Goal: Information Seeking & Learning: Learn about a topic

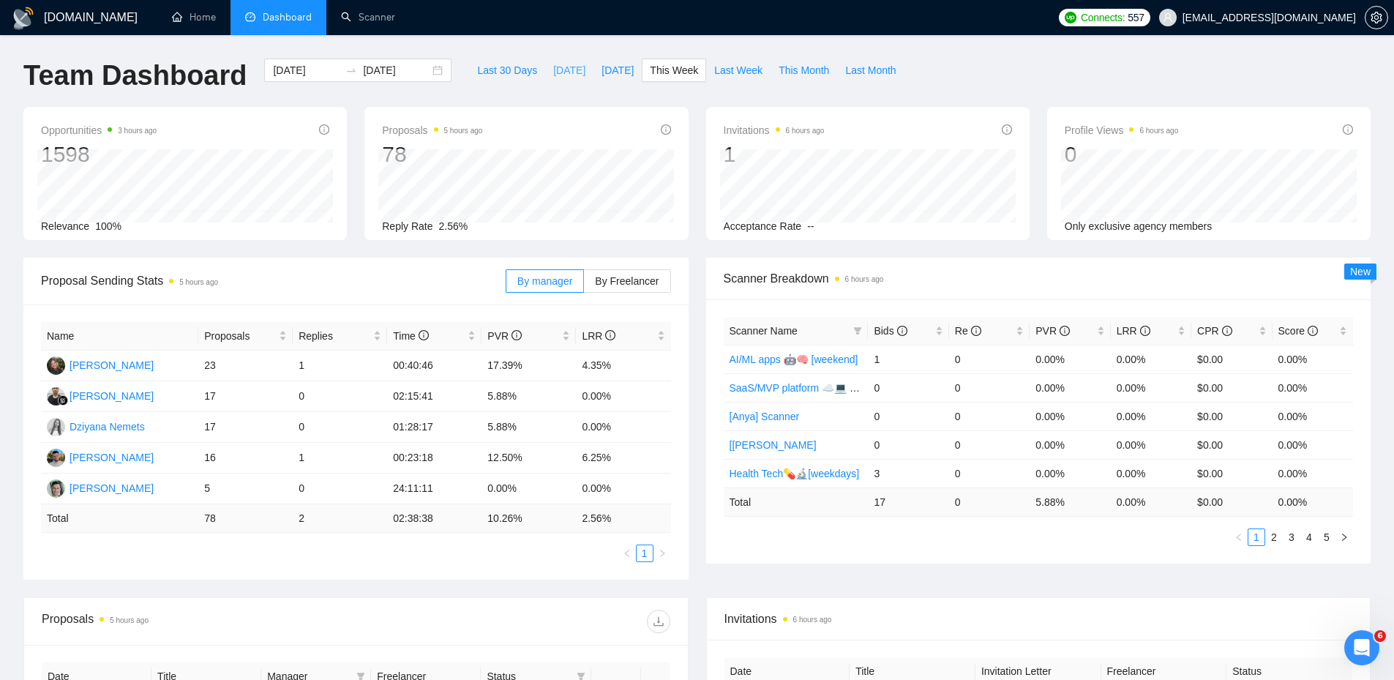
click at [555, 72] on span "[DATE]" at bounding box center [569, 70] width 32 height 16
type input "[DATE]"
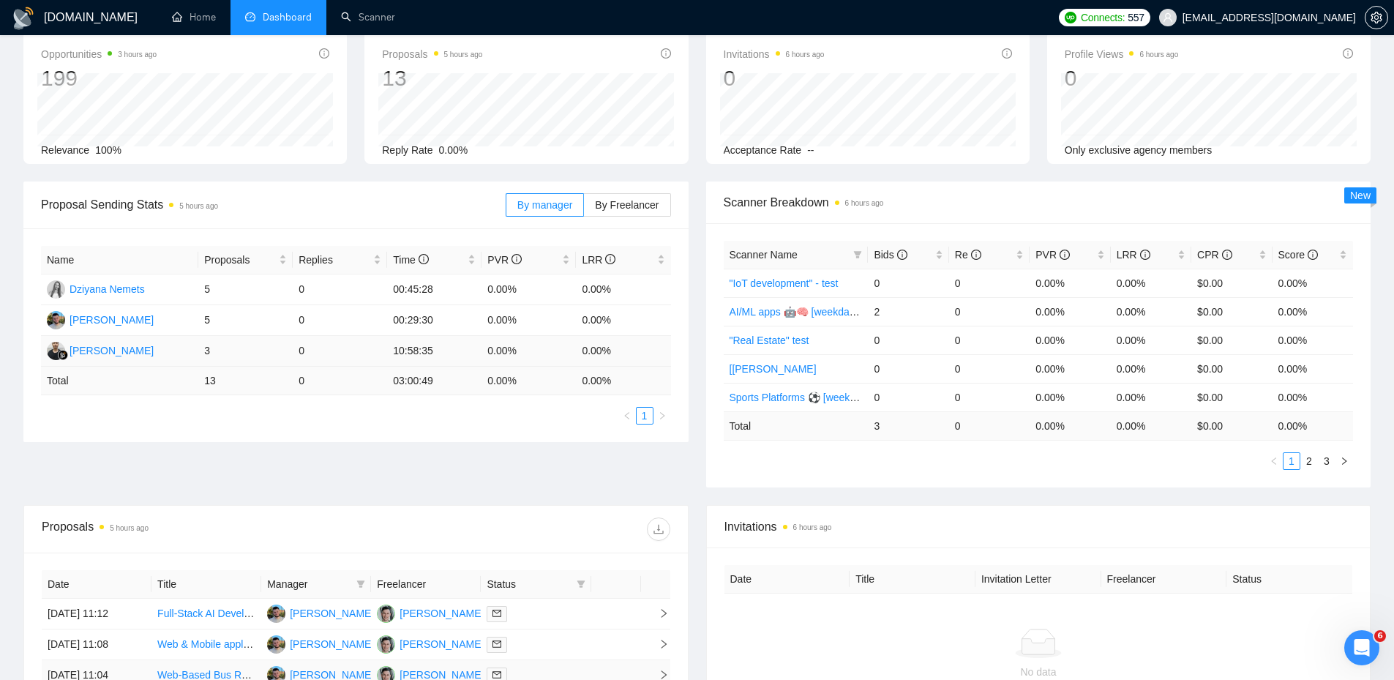
scroll to position [366, 0]
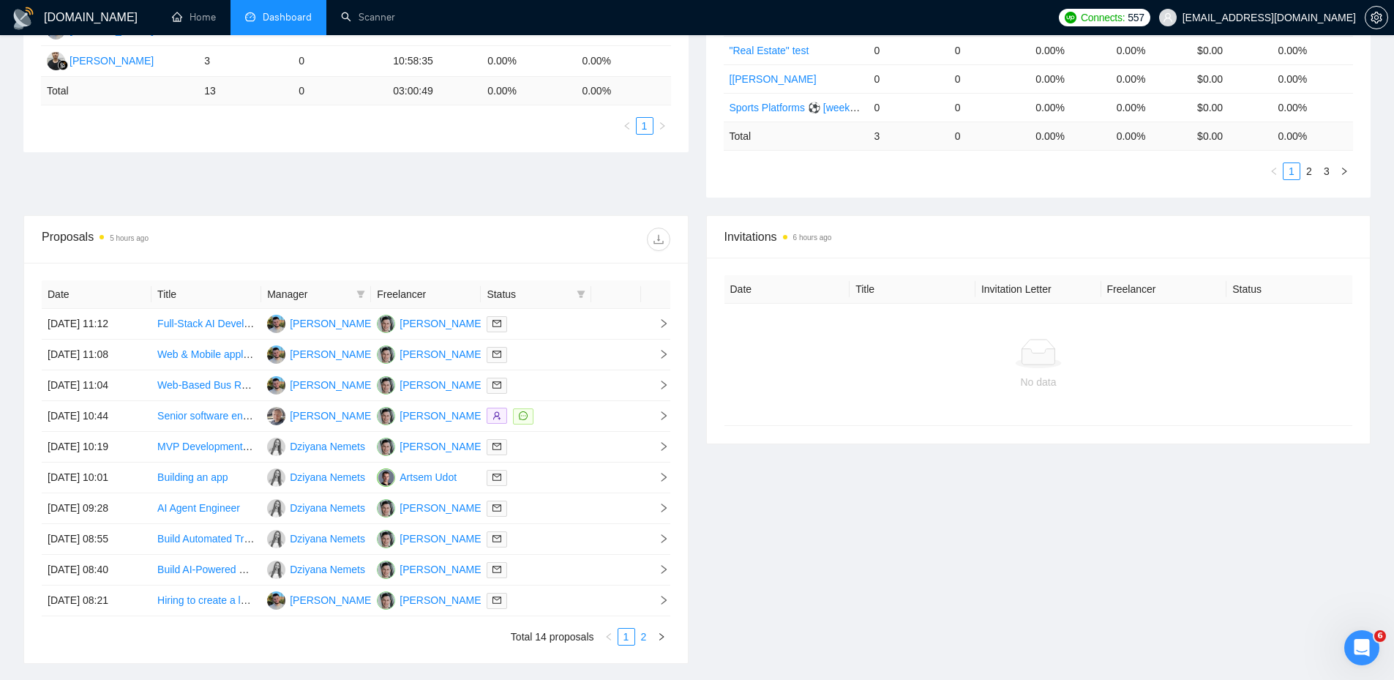
click at [644, 637] on link "2" at bounding box center [644, 637] width 16 height 16
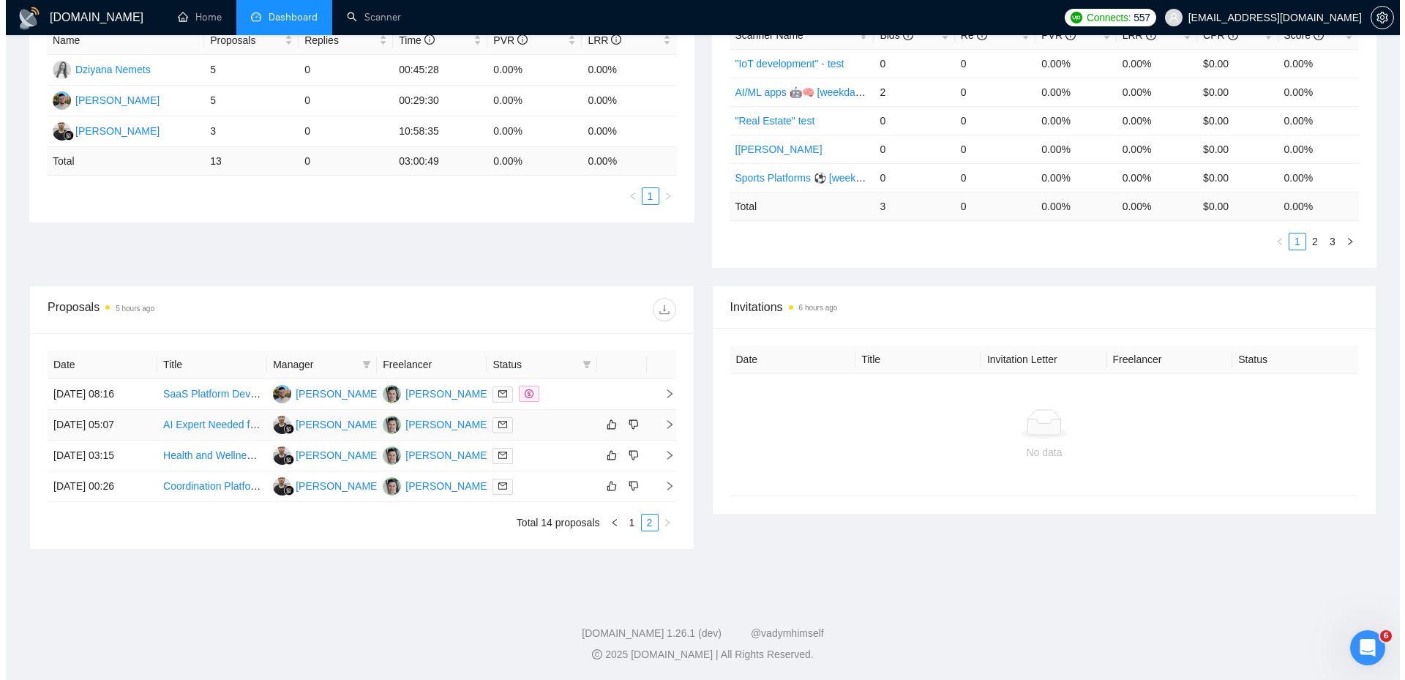
scroll to position [296, 0]
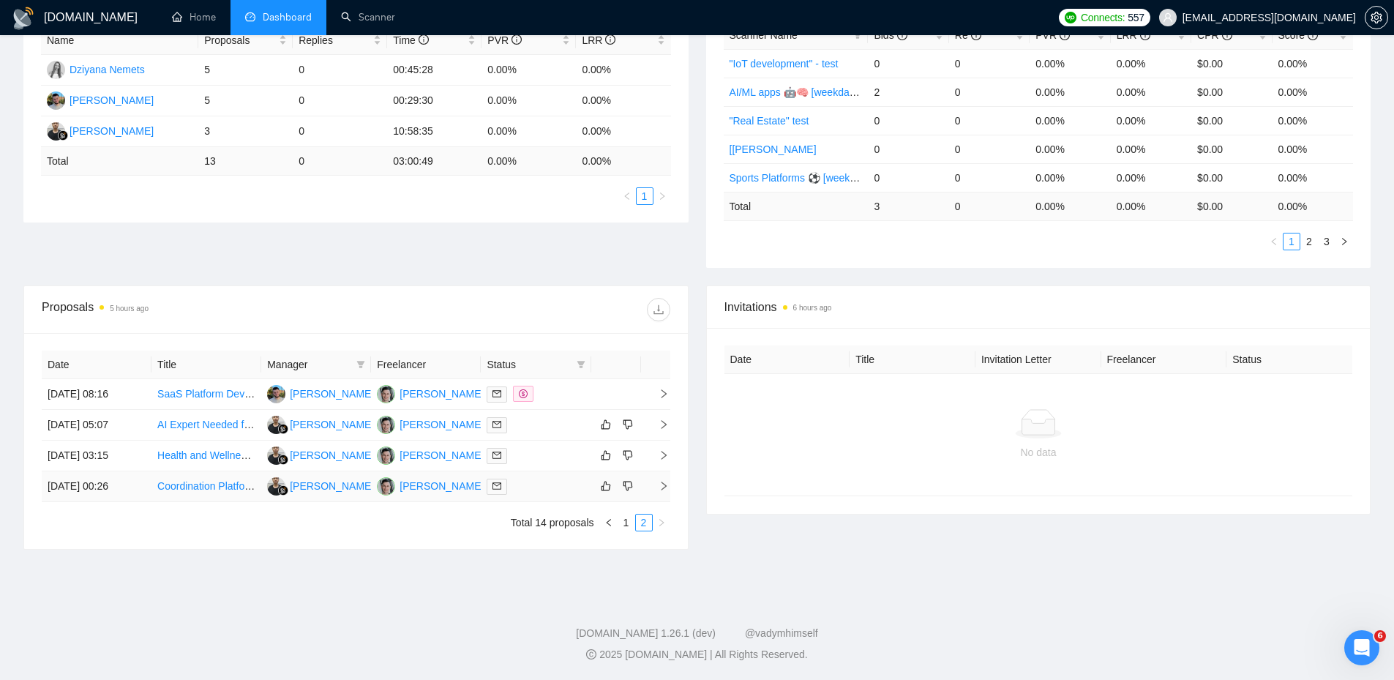
click at [557, 487] on div at bounding box center [536, 486] width 98 height 17
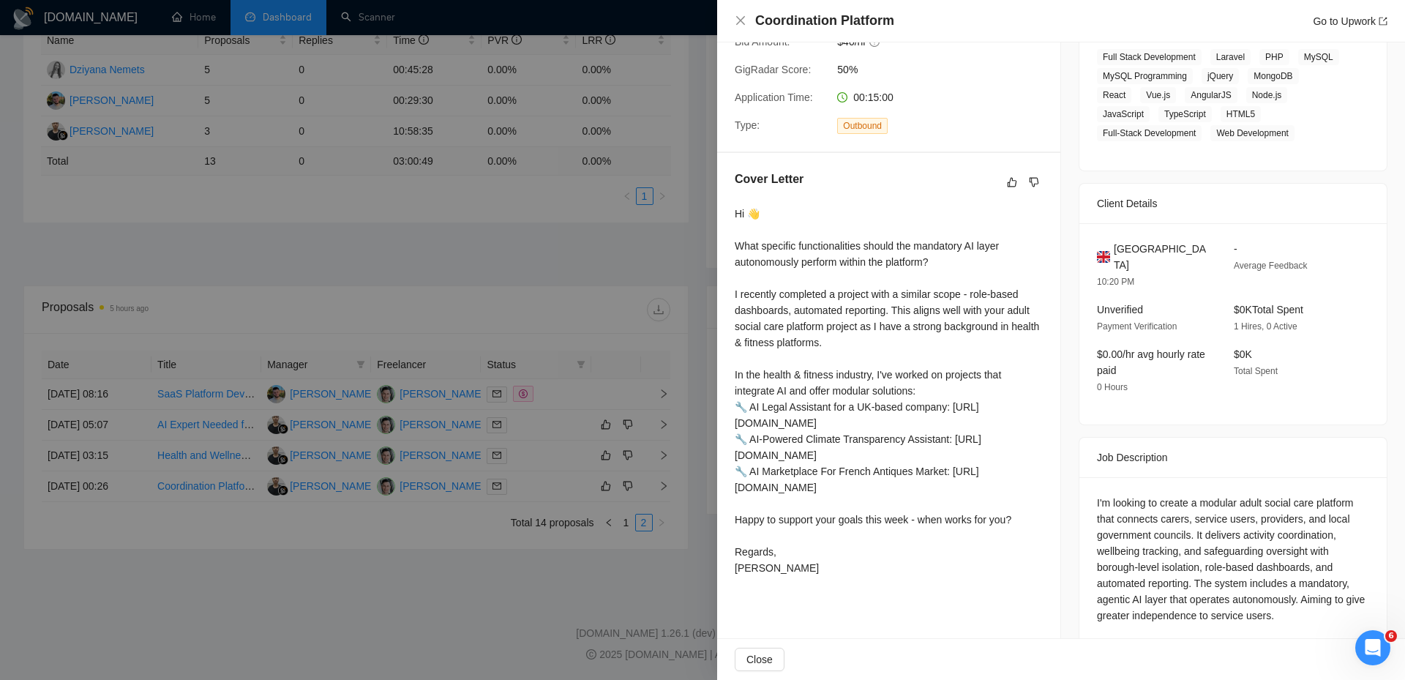
scroll to position [263, 0]
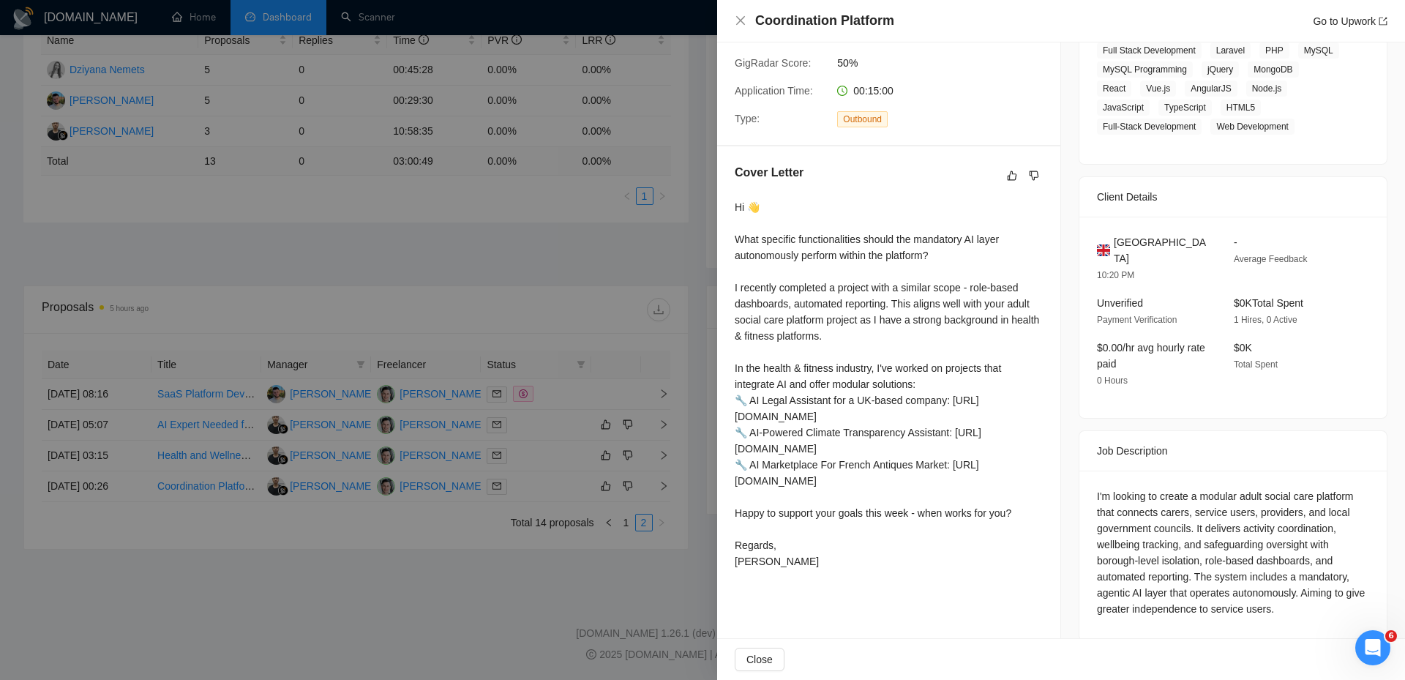
click at [553, 396] on div at bounding box center [702, 340] width 1405 height 680
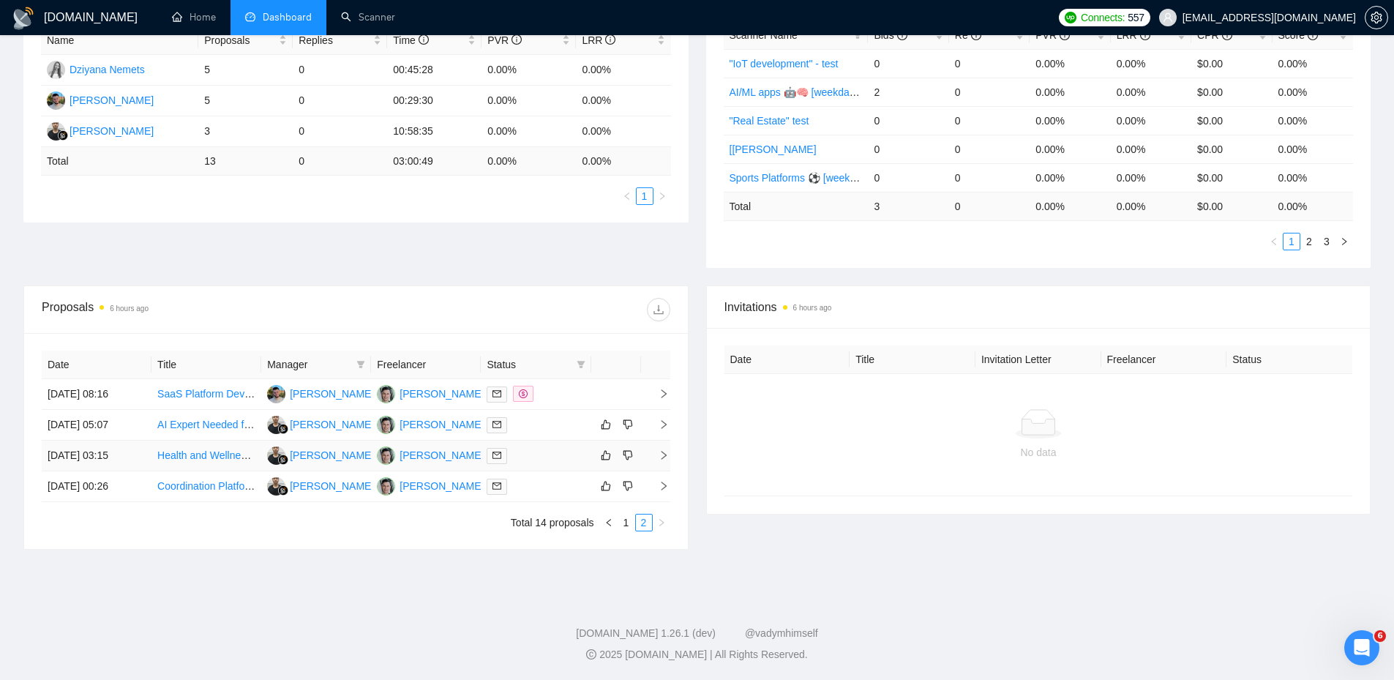
click at [555, 464] on td at bounding box center [536, 456] width 110 height 31
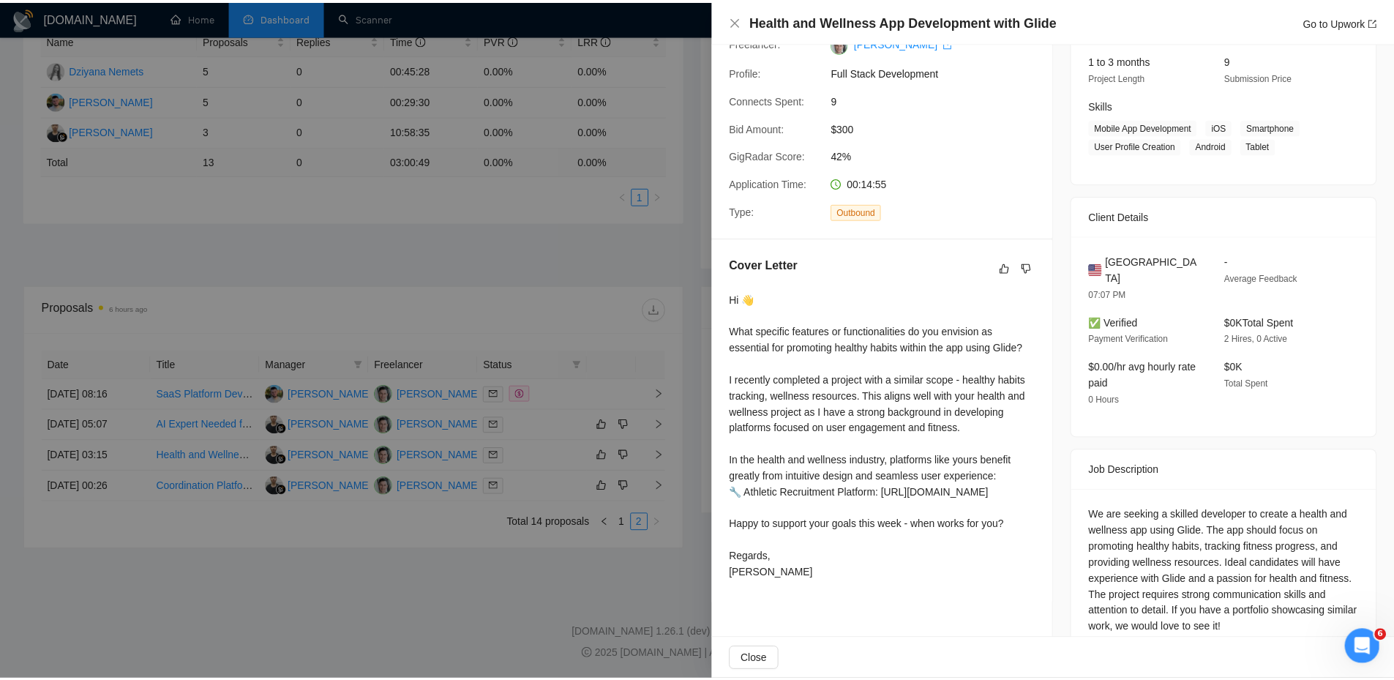
scroll to position [206, 0]
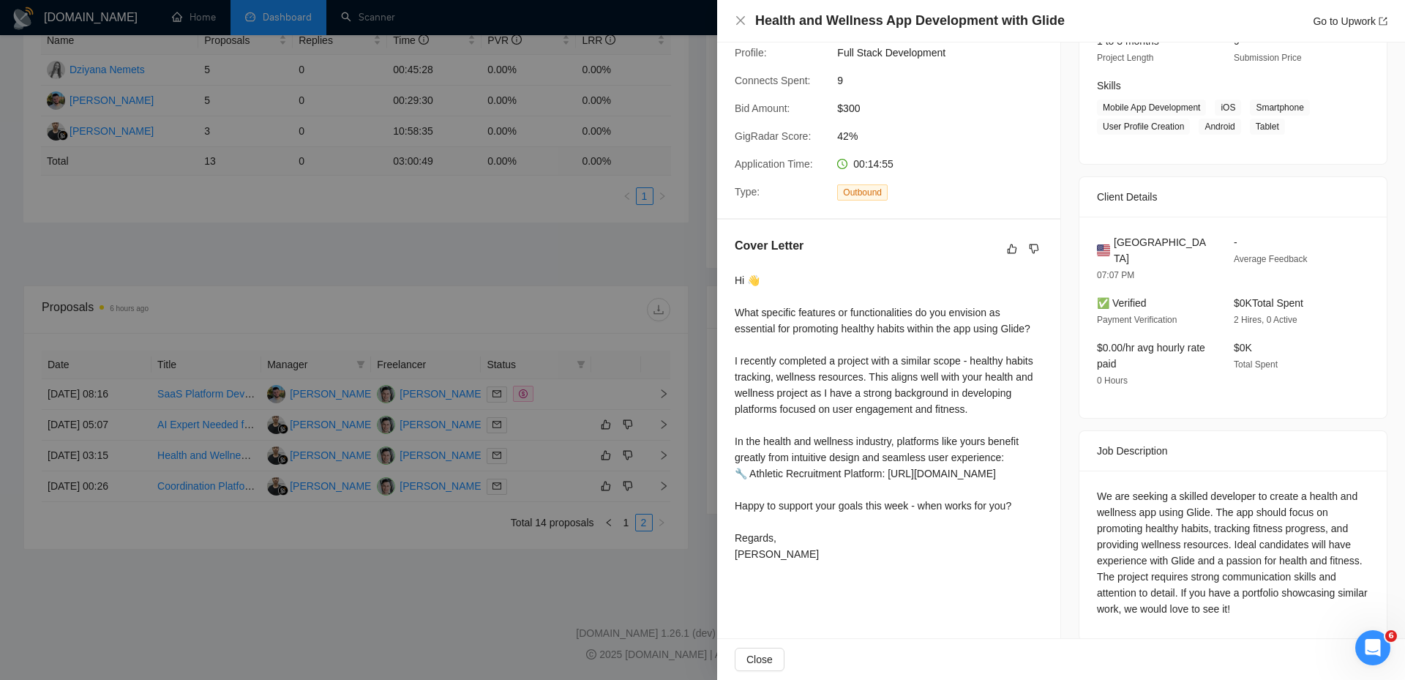
click at [499, 460] on div at bounding box center [702, 340] width 1405 height 680
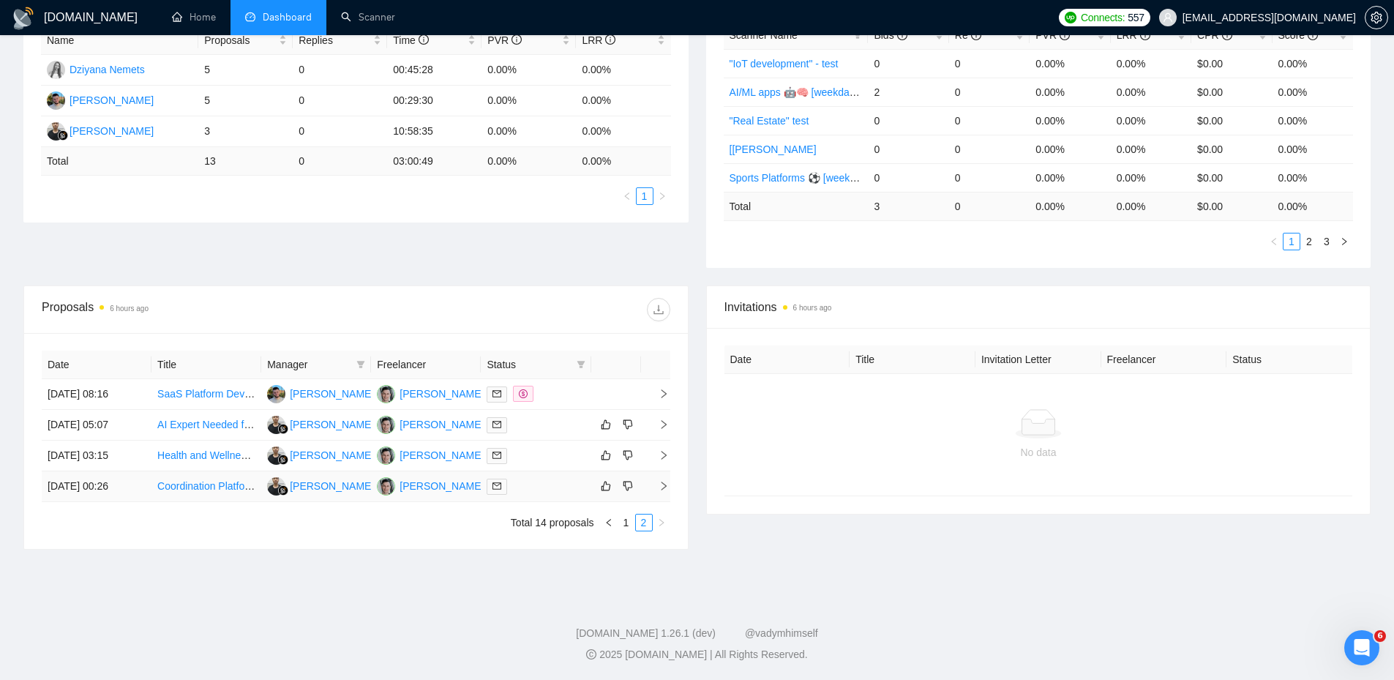
click at [533, 491] on div at bounding box center [536, 486] width 98 height 17
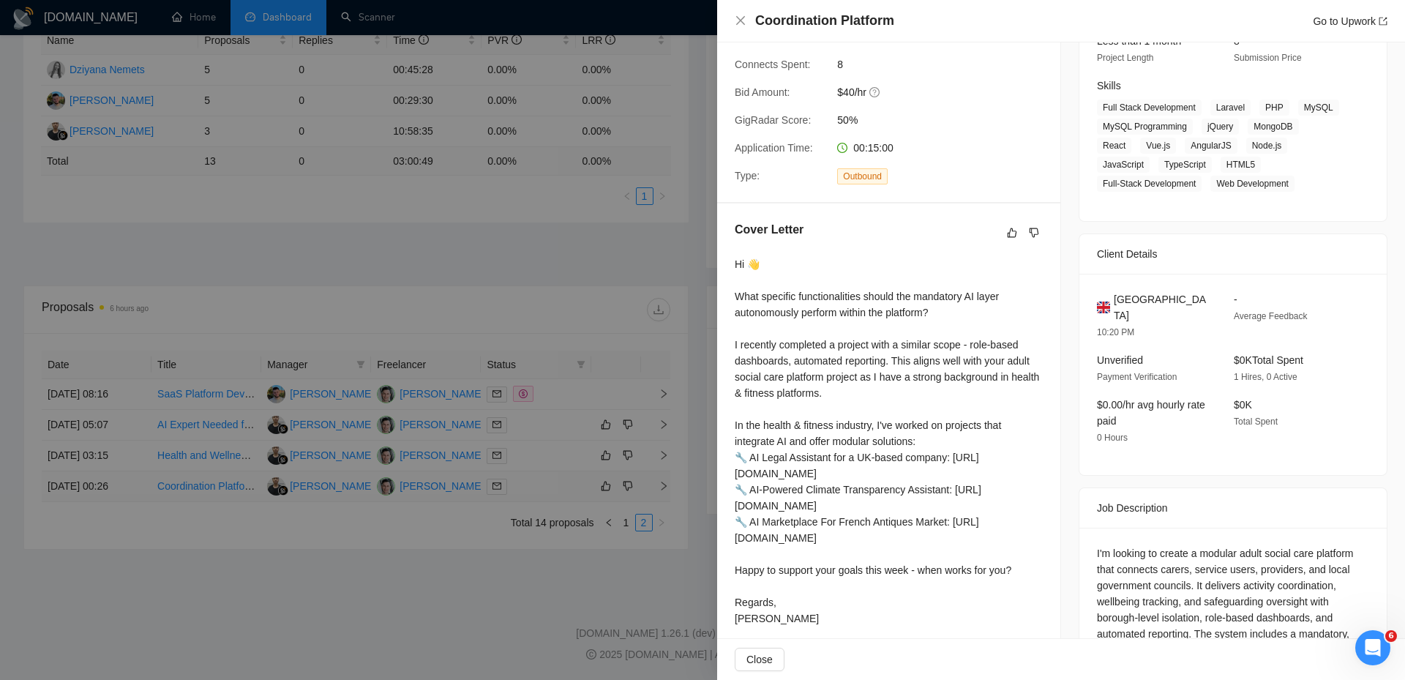
click at [533, 491] on div at bounding box center [702, 340] width 1405 height 680
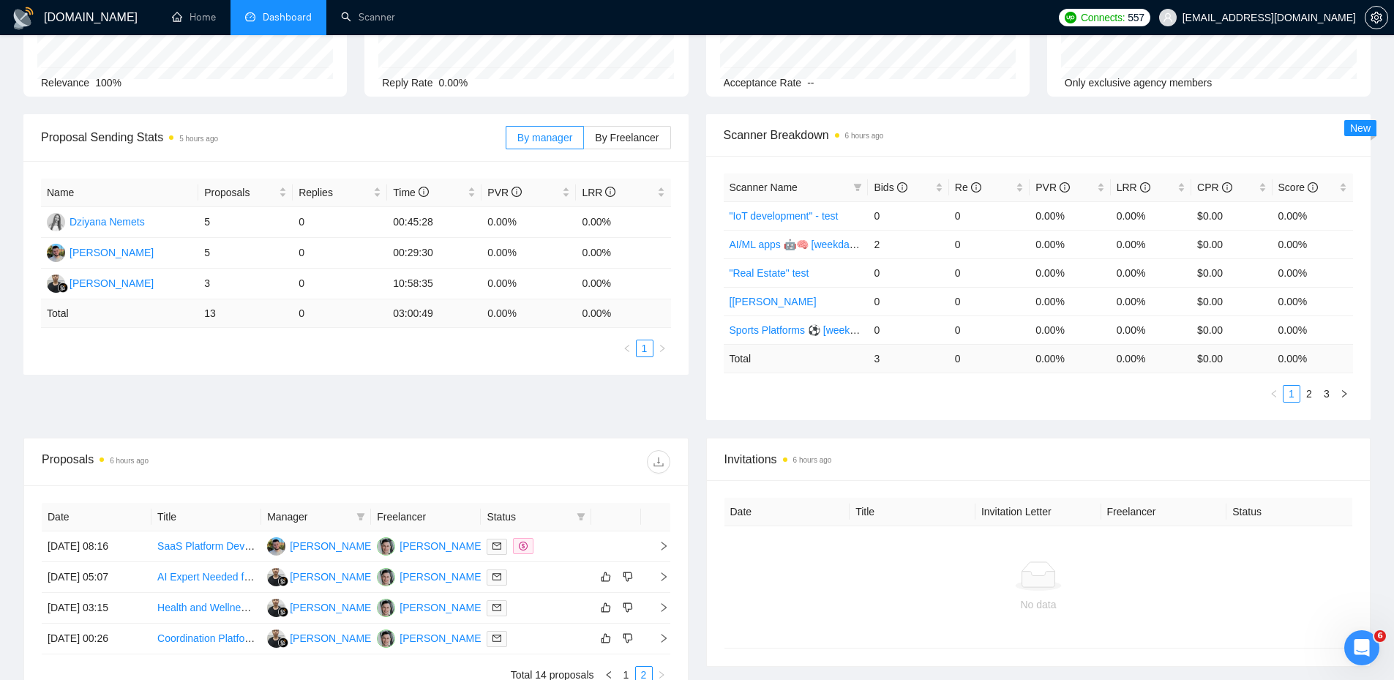
scroll to position [0, 0]
